Goal: Information Seeking & Learning: Learn about a topic

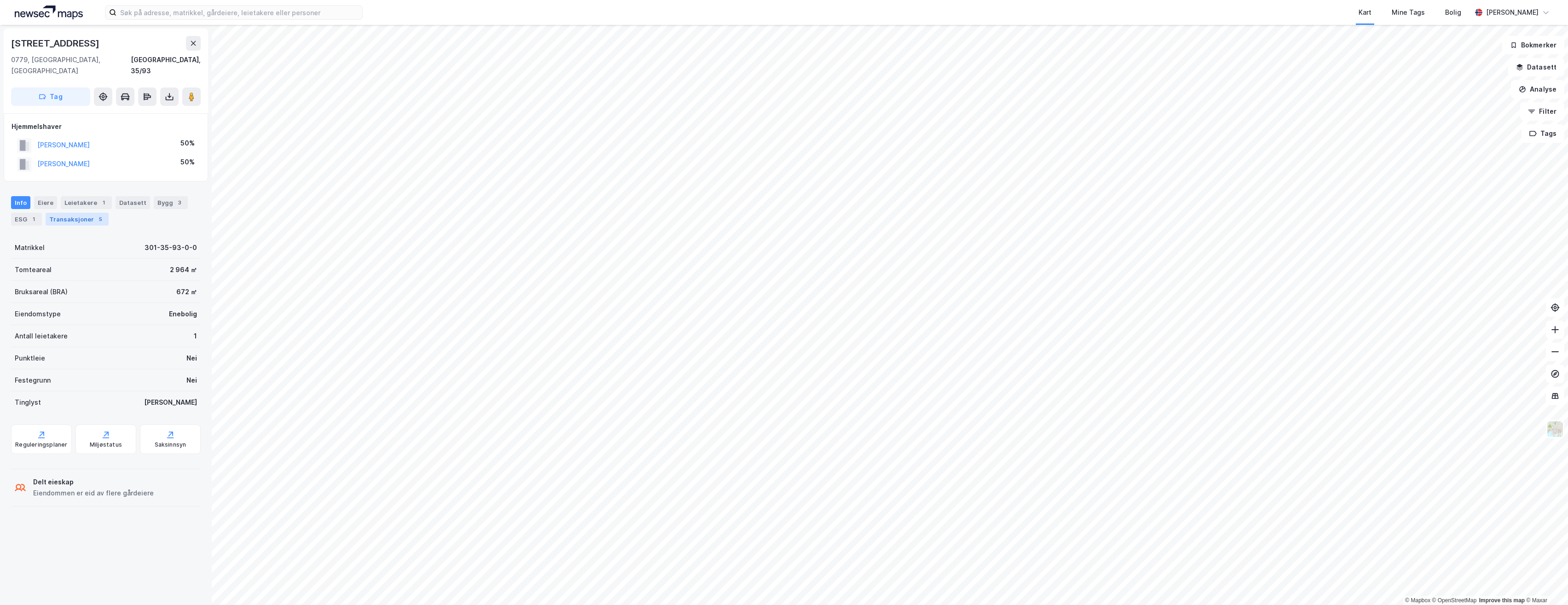
click at [72, 212] on div "Transaksjoner 5" at bounding box center [77, 219] width 63 height 13
